Goal: Task Accomplishment & Management: Understand process/instructions

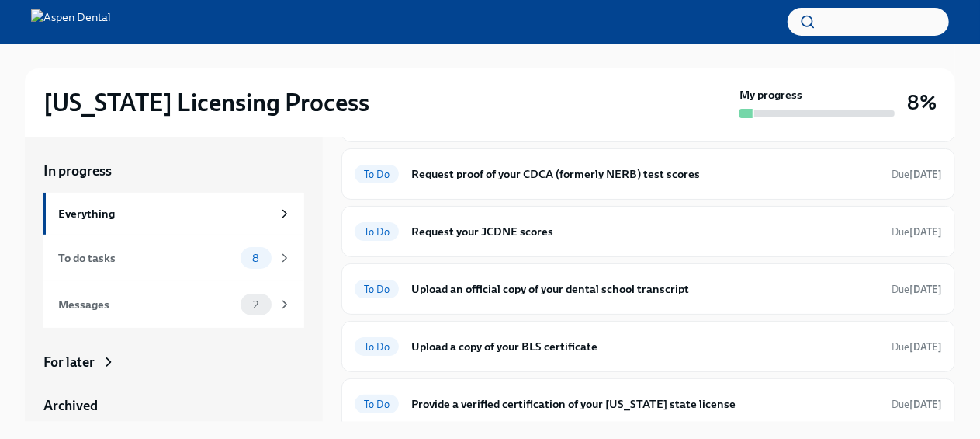
scroll to position [358, 0]
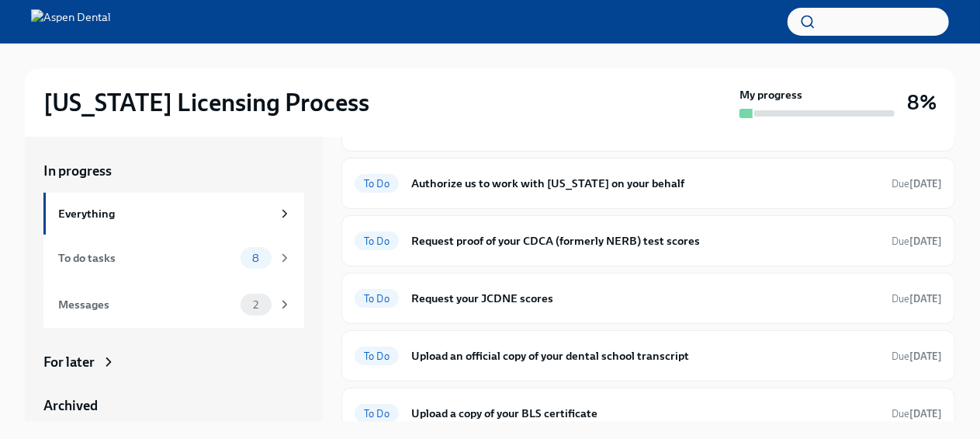
click at [363, 181] on span "To Do" at bounding box center [377, 184] width 44 height 12
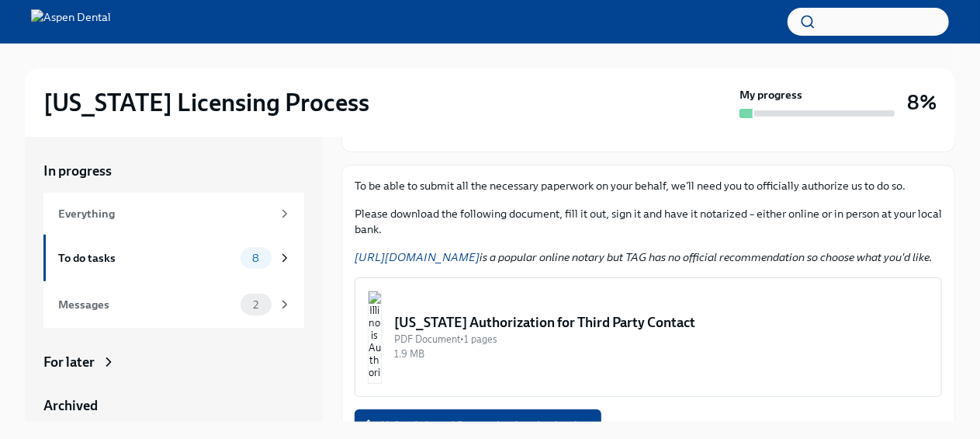
scroll to position [165, 0]
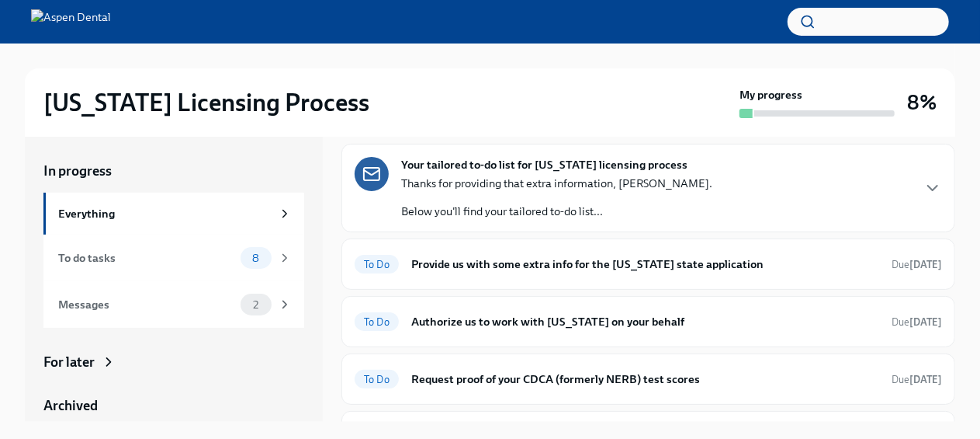
scroll to position [224, 0]
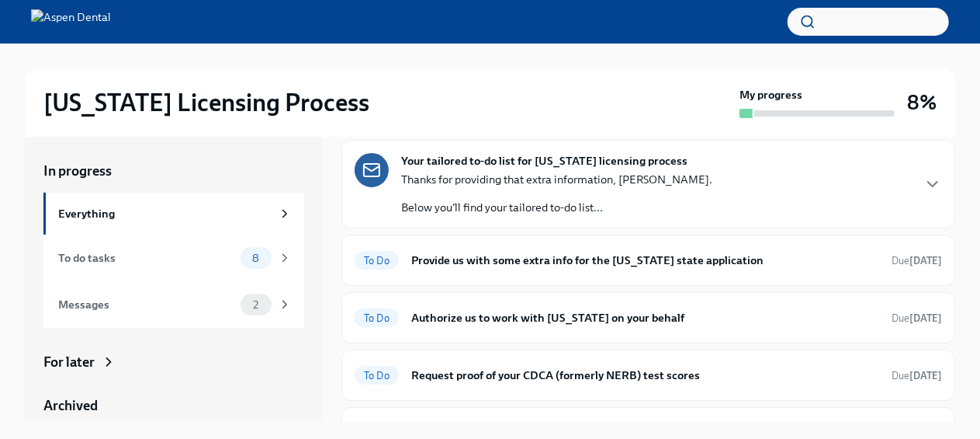
click at [453, 167] on div "Your tailored to-do list for [US_STATE] licensing process Thanks for providing …" at bounding box center [556, 184] width 311 height 62
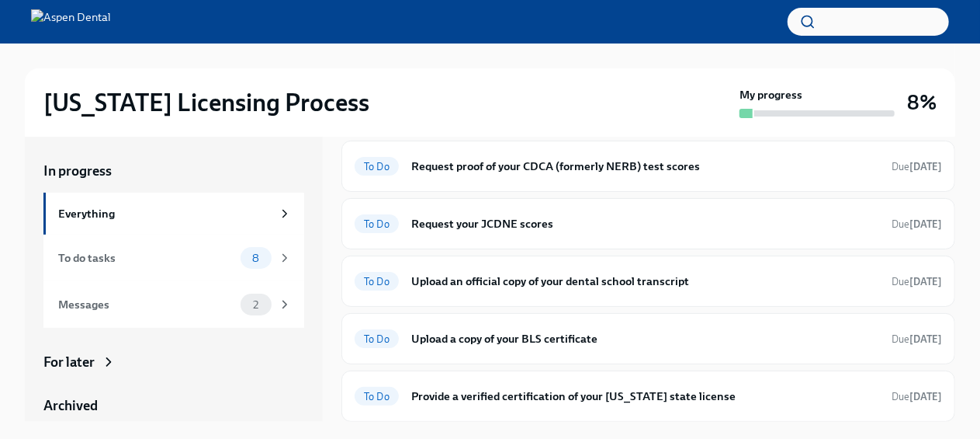
scroll to position [958, 0]
click at [370, 168] on span "To Do" at bounding box center [377, 167] width 44 height 12
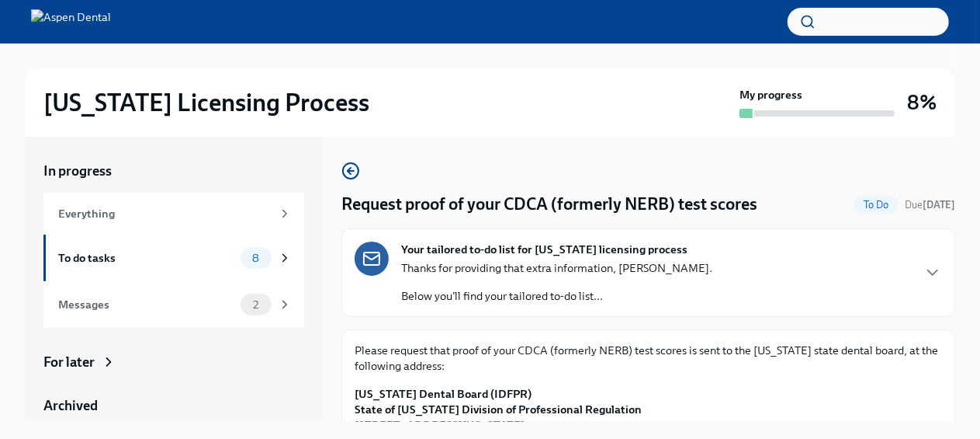
click at [354, 168] on icon "button" at bounding box center [351, 170] width 19 height 19
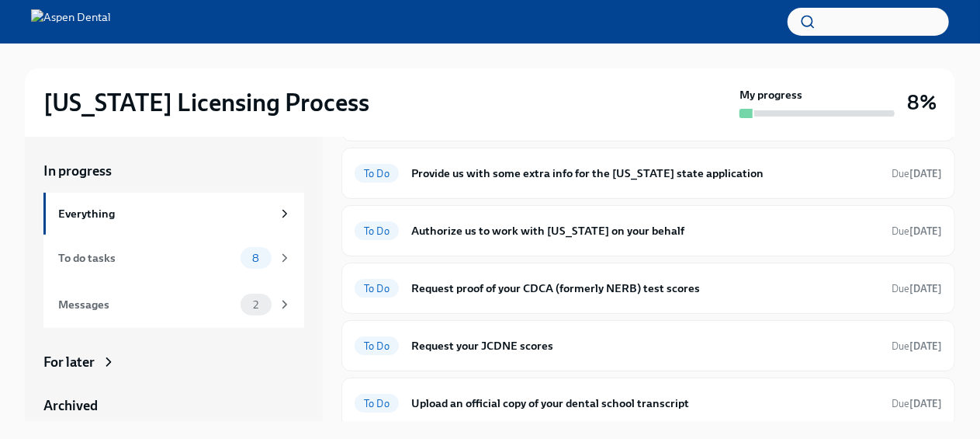
scroll to position [312, 0]
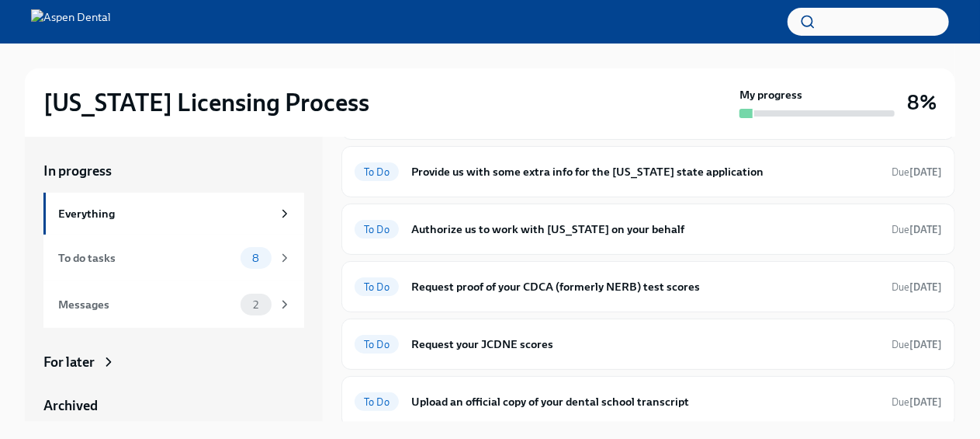
click at [362, 290] on div "To Do" at bounding box center [377, 286] width 44 height 19
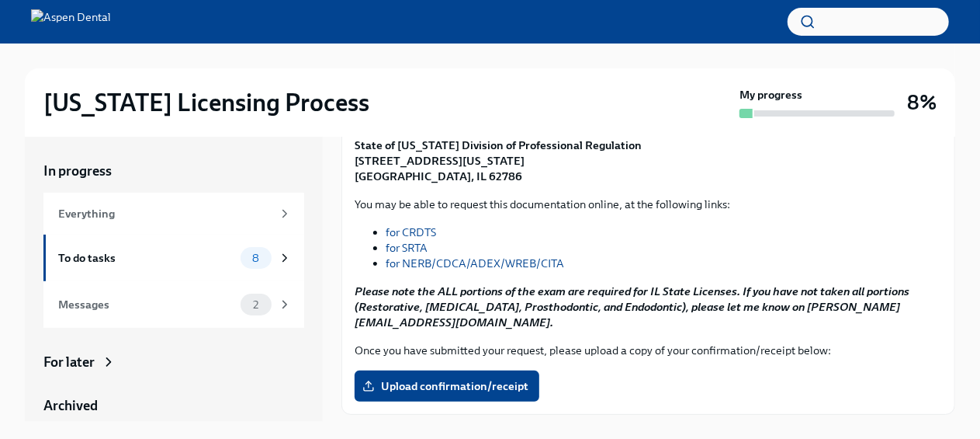
scroll to position [266, 0]
